Goal: Navigation & Orientation: Find specific page/section

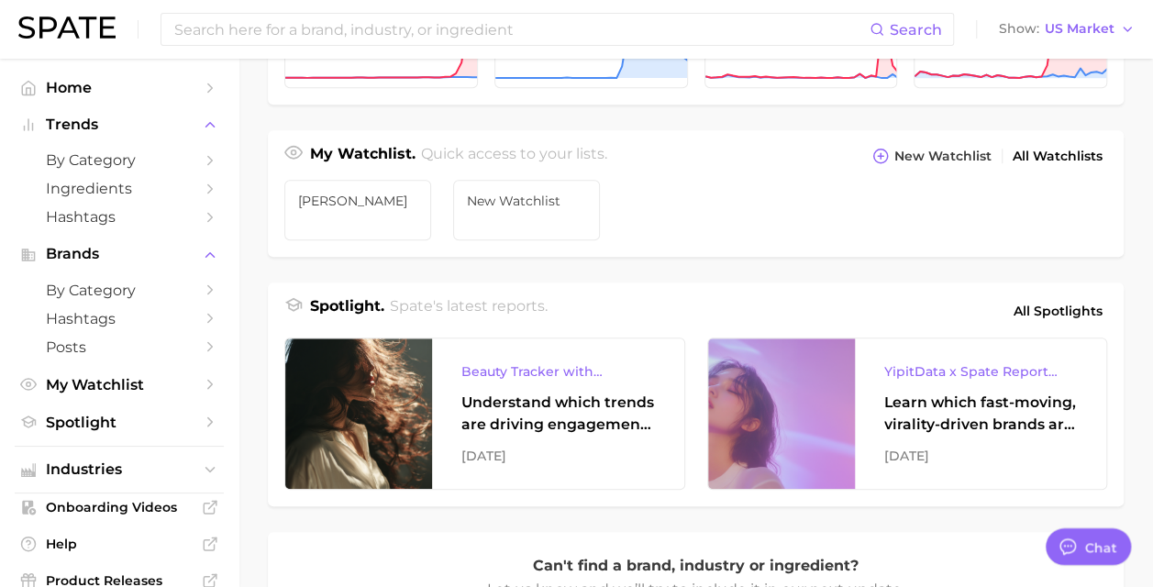
scroll to position [597, 0]
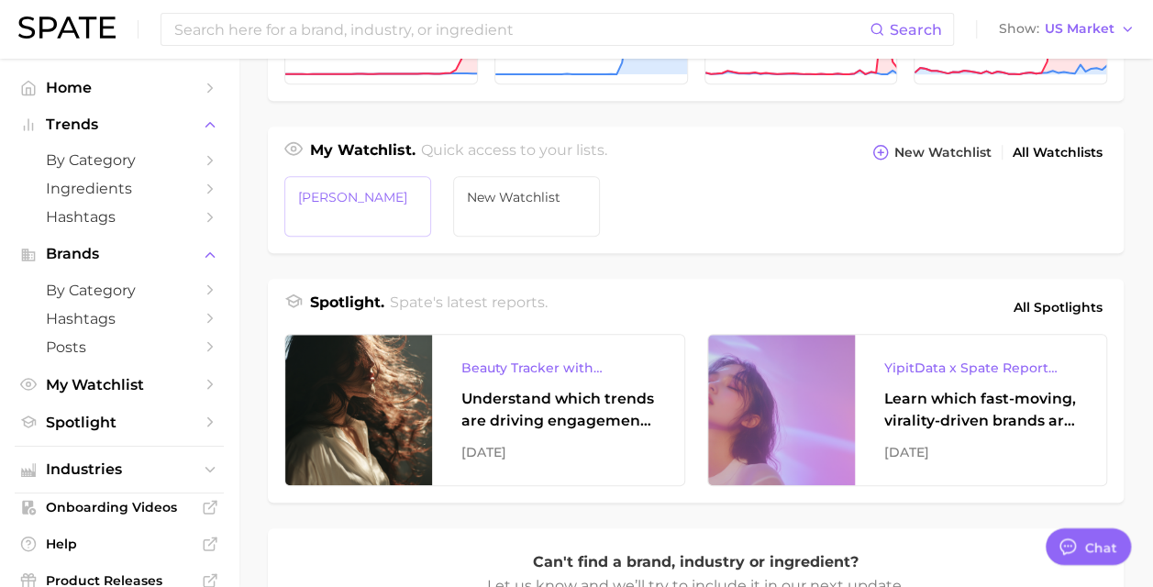
click at [391, 208] on link "[PERSON_NAME]" at bounding box center [357, 206] width 147 height 61
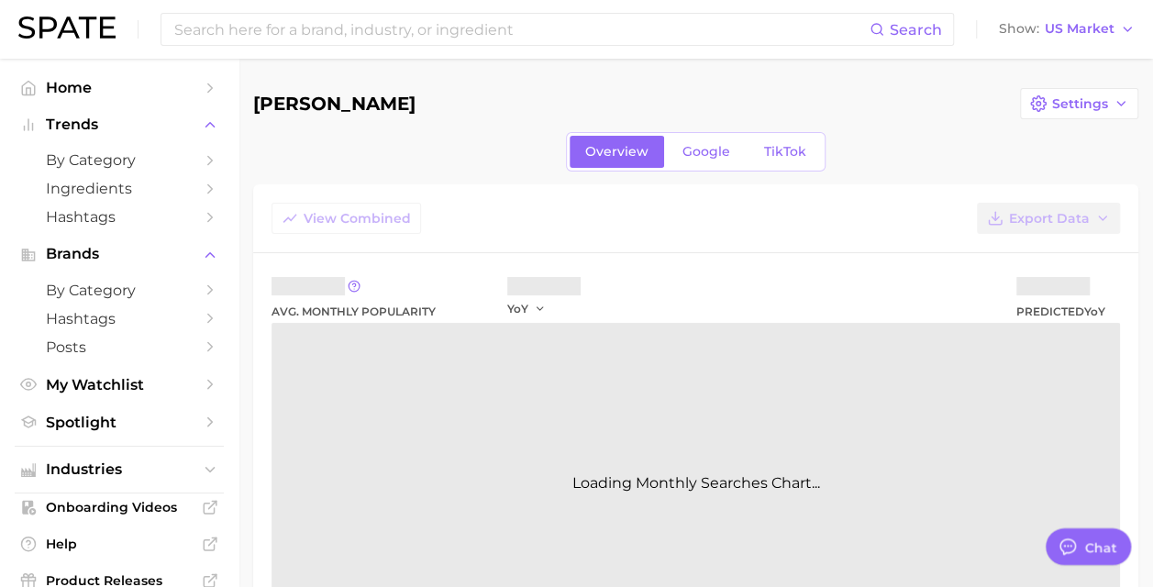
type textarea "x"
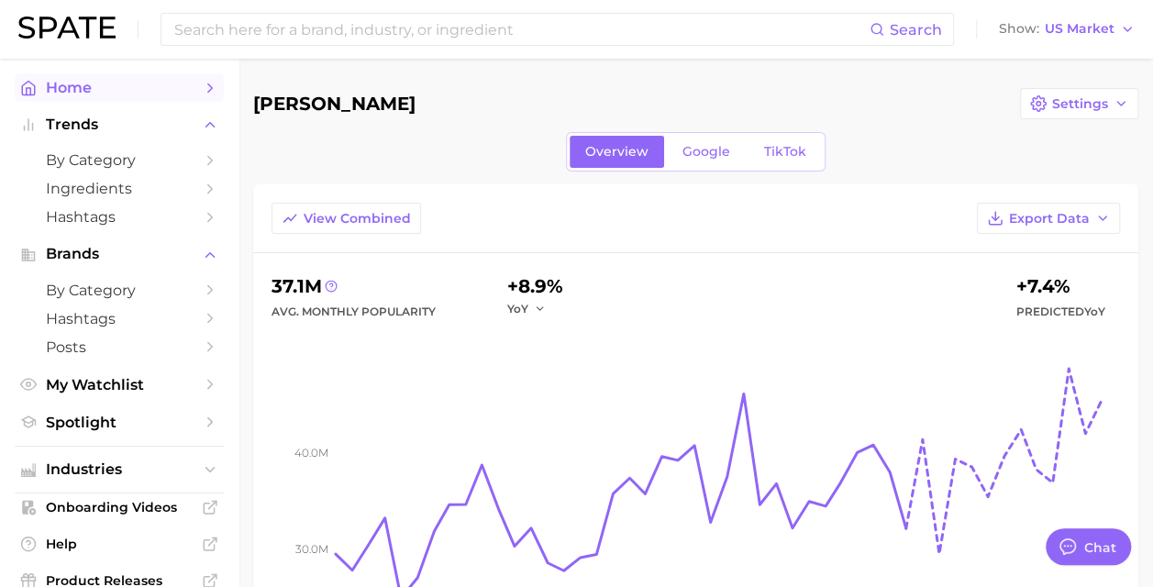
click at [90, 90] on span "Home" at bounding box center [119, 87] width 147 height 17
